Goal: Task Accomplishment & Management: Use online tool/utility

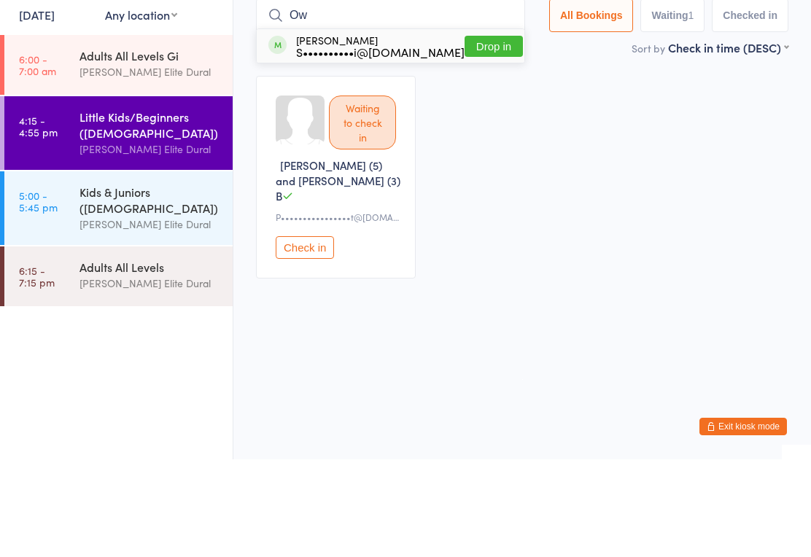
type input "O"
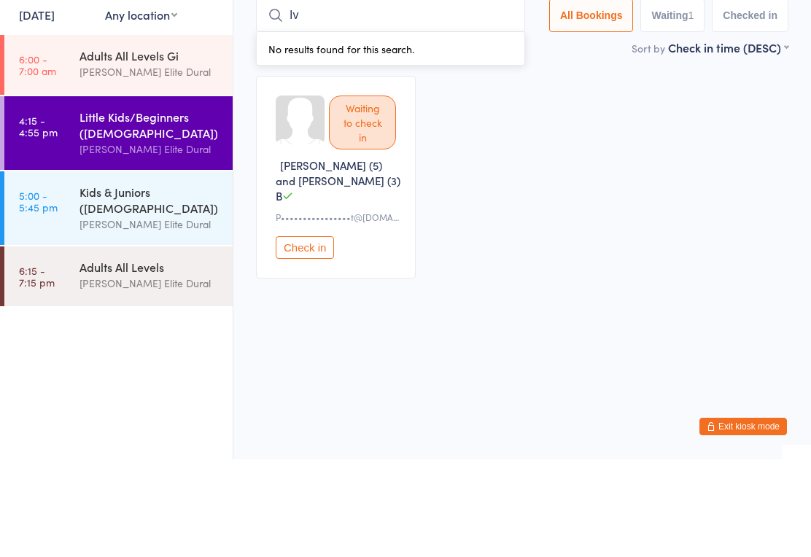
type input "I"
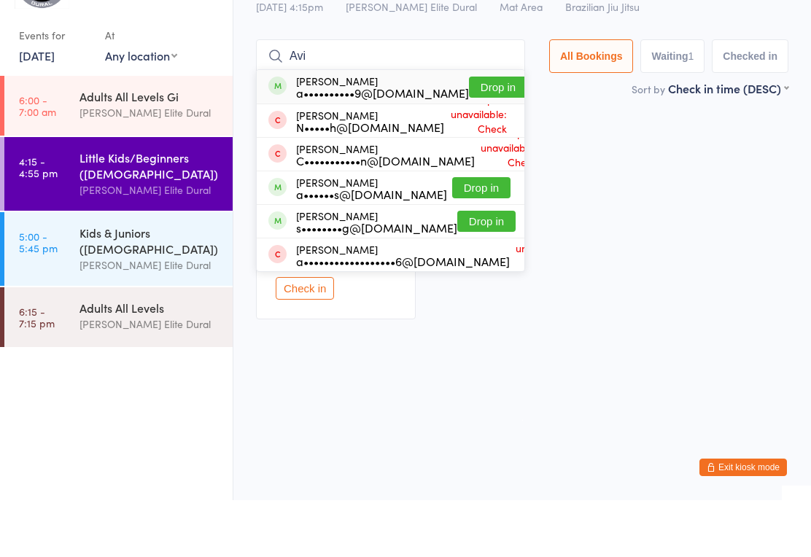
type input "Avi"
click at [469, 133] on button "Drop in" at bounding box center [498, 143] width 58 height 21
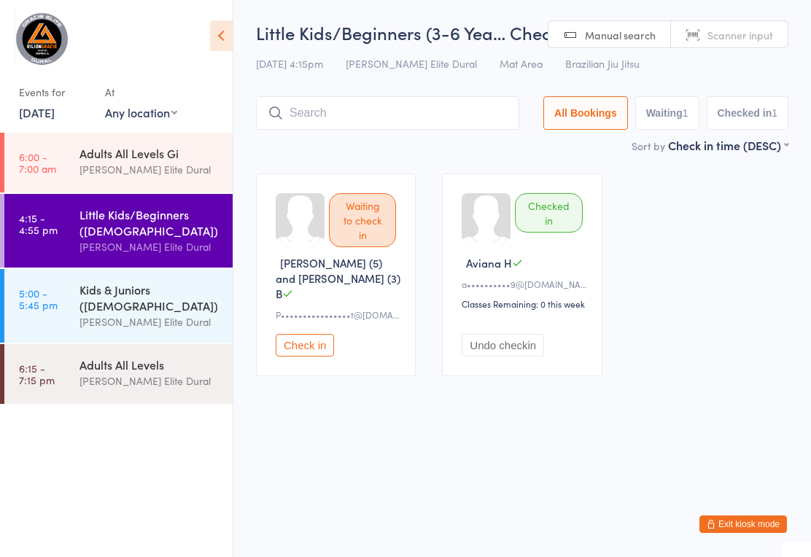
click at [377, 113] on input "search" at bounding box center [387, 113] width 263 height 34
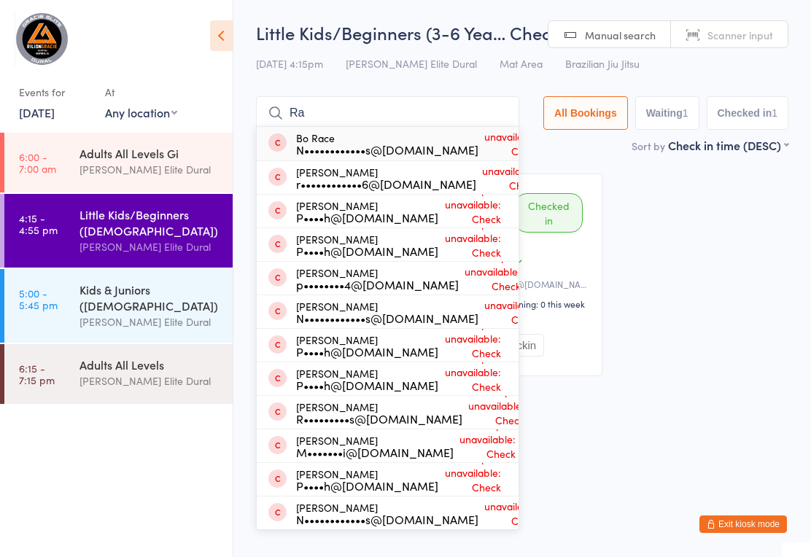
type input "R"
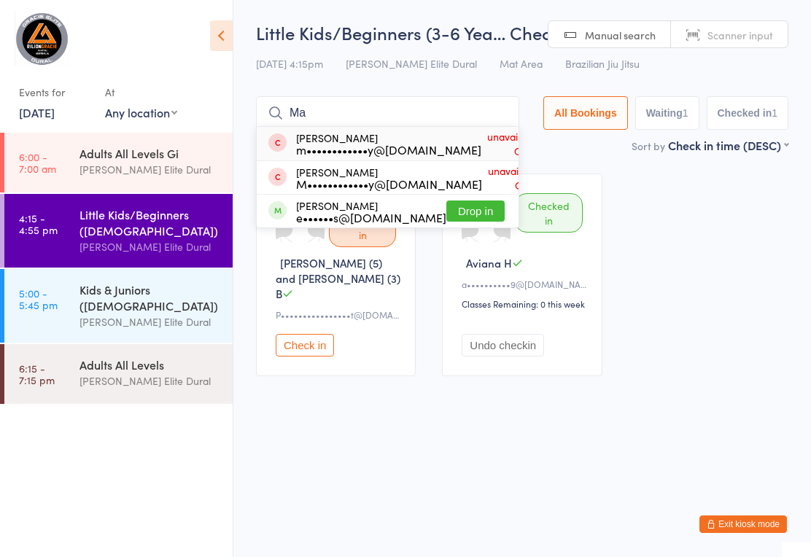
type input "M"
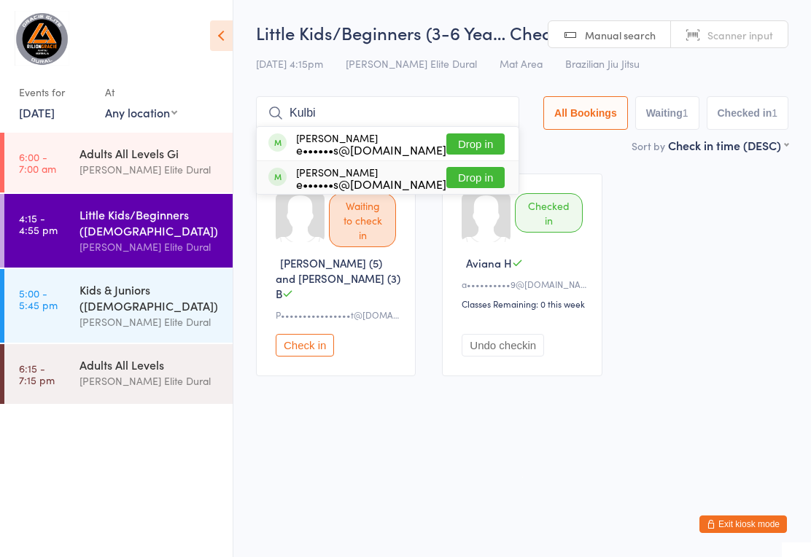
type input "Kulbi"
click at [459, 182] on button "Drop in" at bounding box center [475, 177] width 58 height 21
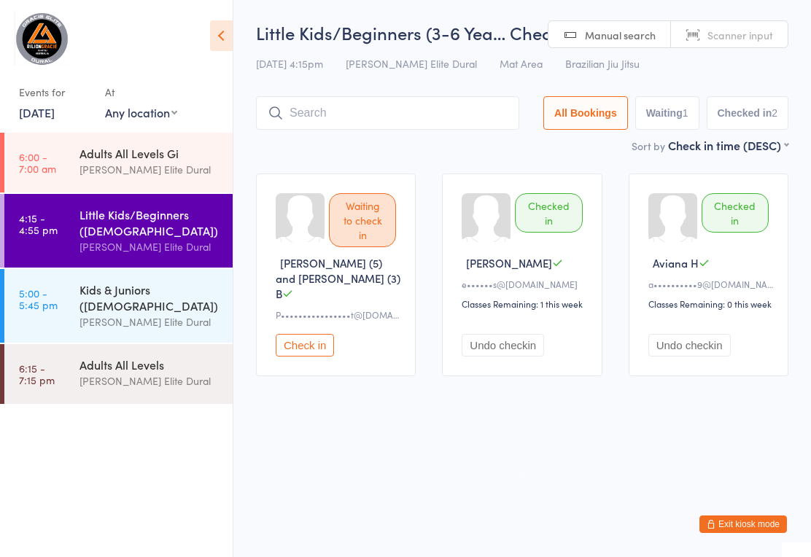
click at [377, 119] on input "search" at bounding box center [387, 113] width 263 height 34
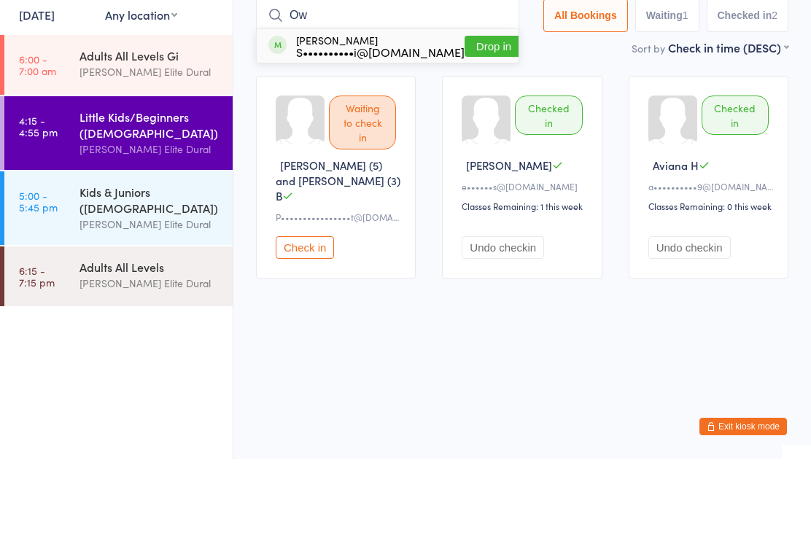
type input "O"
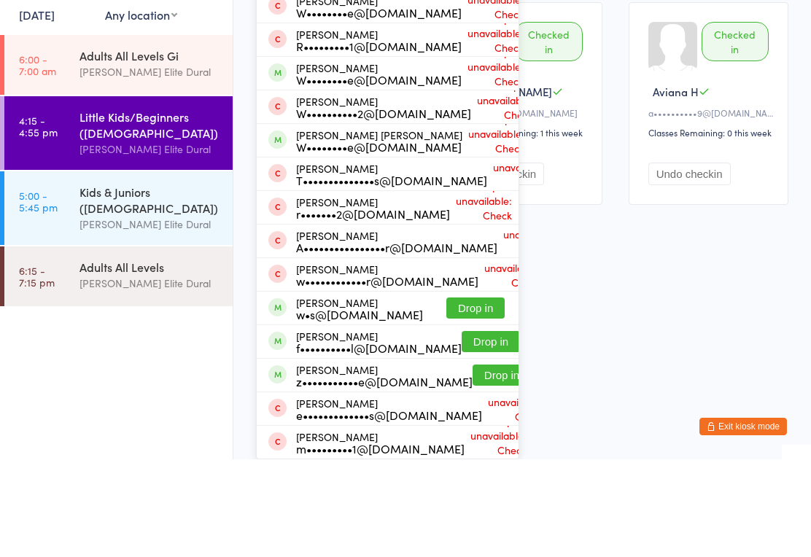
type input "W"
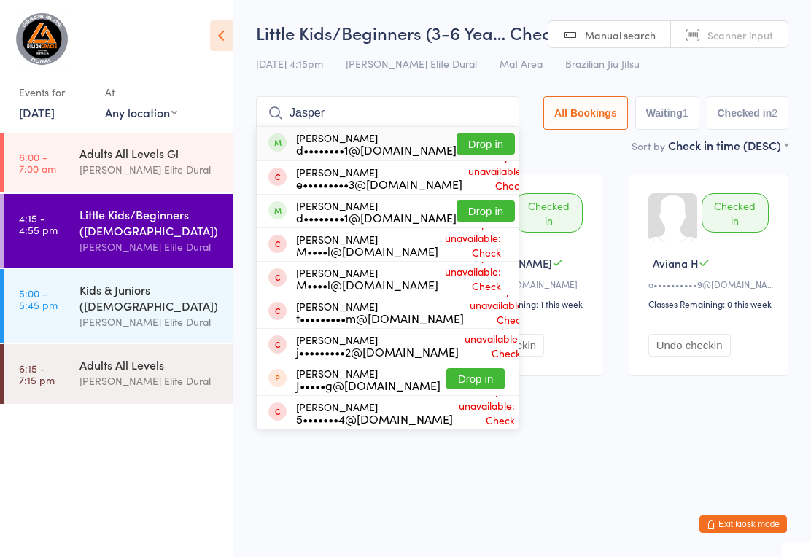
type input "Jasper"
click at [457, 147] on button "Drop in" at bounding box center [486, 143] width 58 height 21
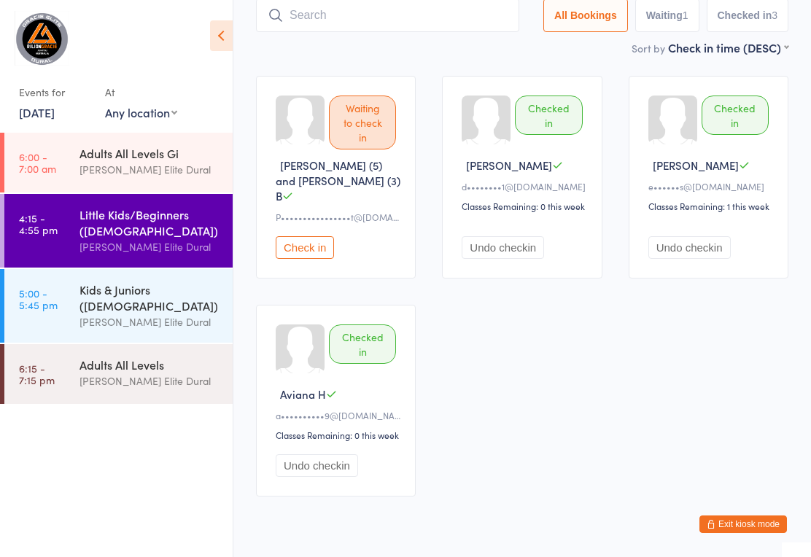
click at [345, 32] on input "search" at bounding box center [387, 16] width 263 height 34
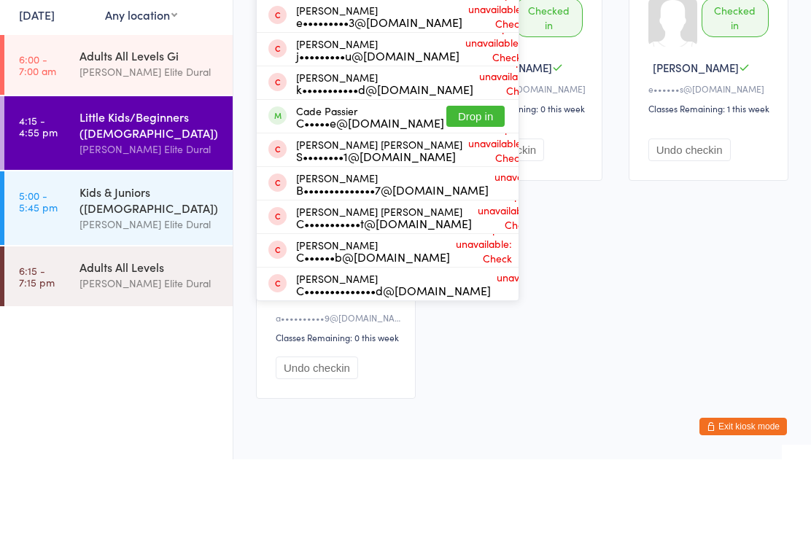
type input "Casper"
click at [457, 48] on button "Drop in" at bounding box center [486, 46] width 58 height 21
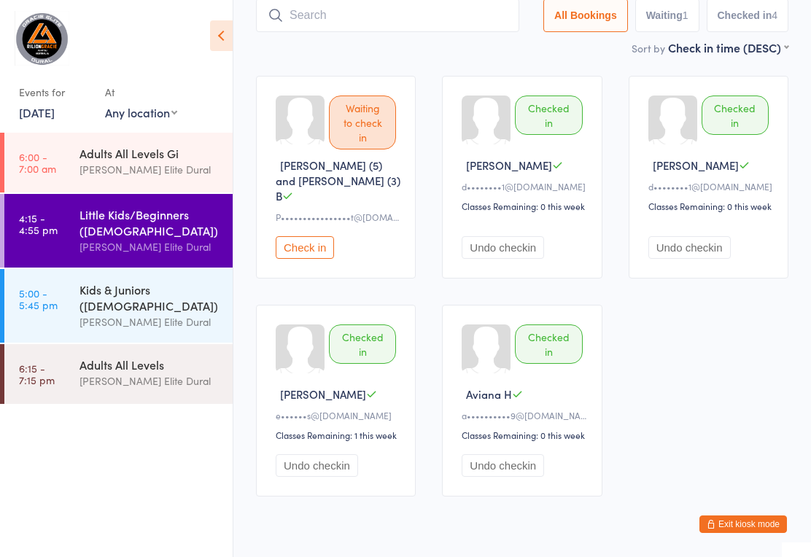
click at [158, 308] on div "Kids & Juniors ([DEMOGRAPHIC_DATA])" at bounding box center [149, 298] width 141 height 32
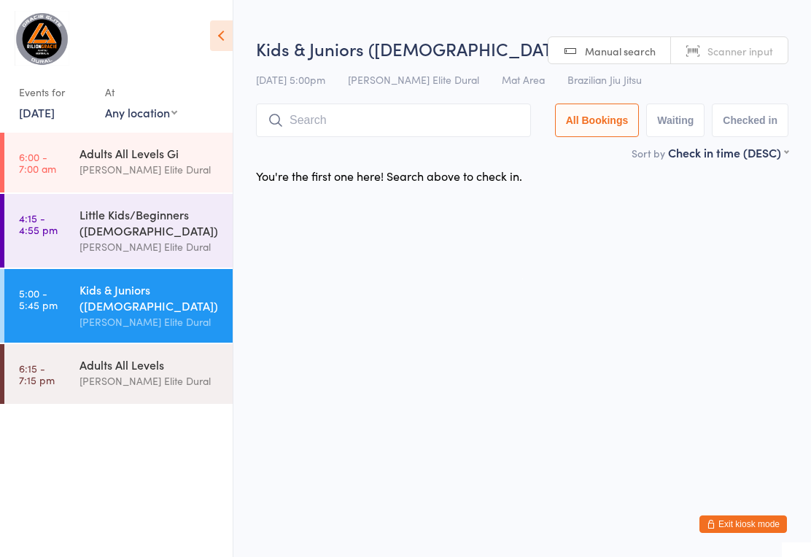
click at [721, 210] on html "You have now entered Kiosk Mode. Members will be able to check themselves in us…" at bounding box center [405, 278] width 811 height 557
click at [336, 123] on input "search" at bounding box center [393, 121] width 275 height 34
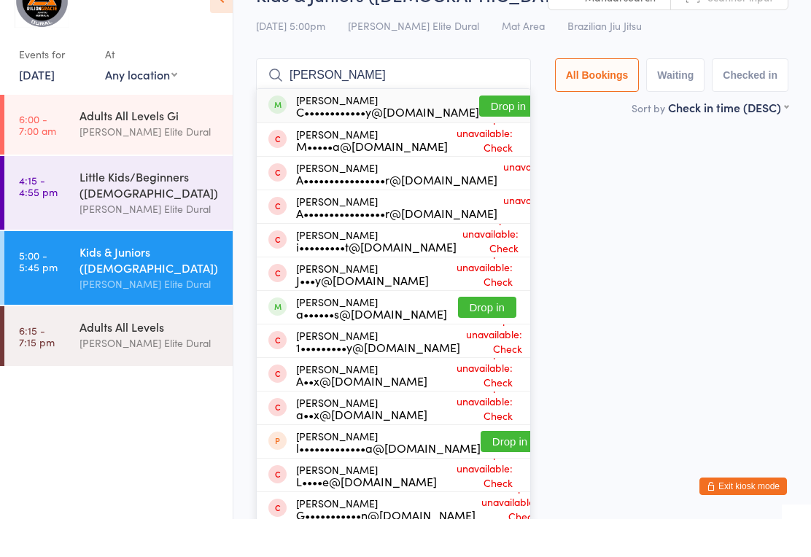
type input "[PERSON_NAME]"
click at [340, 144] on div "C••••••••••••y@[DOMAIN_NAME]" at bounding box center [387, 150] width 183 height 12
